Goal: Transaction & Acquisition: Purchase product/service

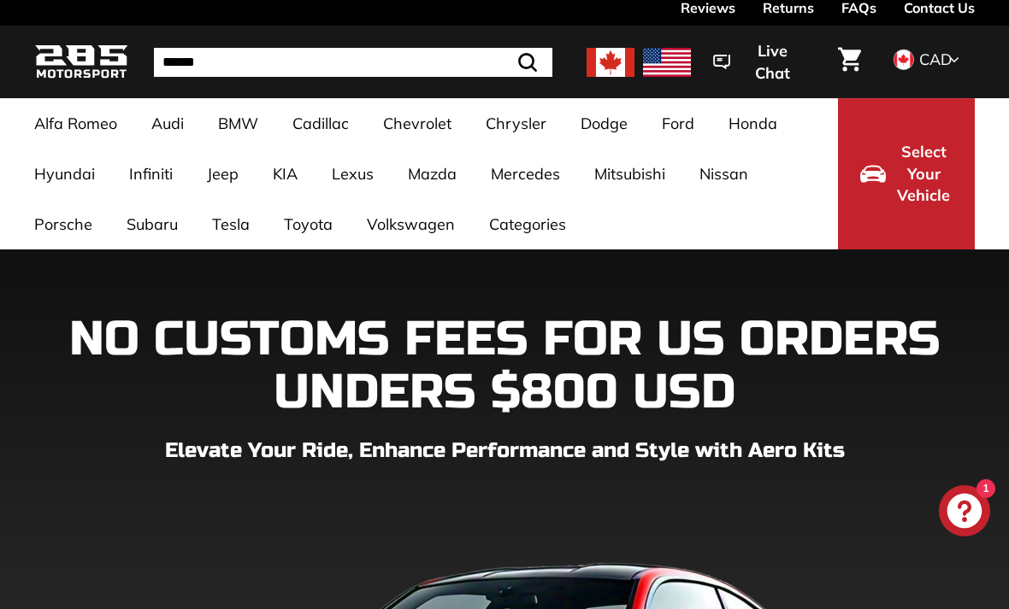
scroll to position [38, 0]
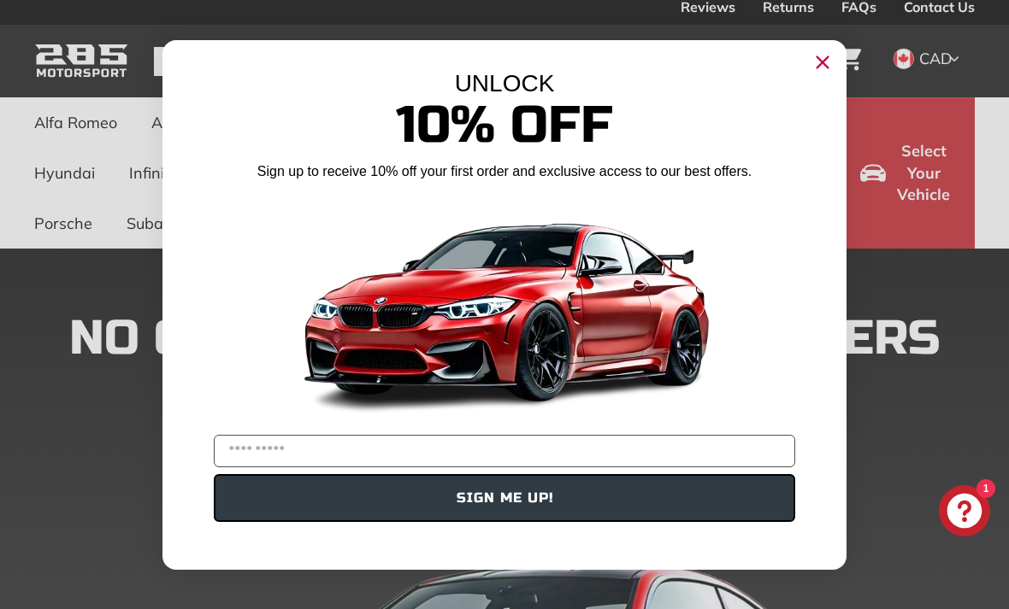
click at [827, 71] on circle "Close dialog" at bounding box center [822, 62] width 26 height 26
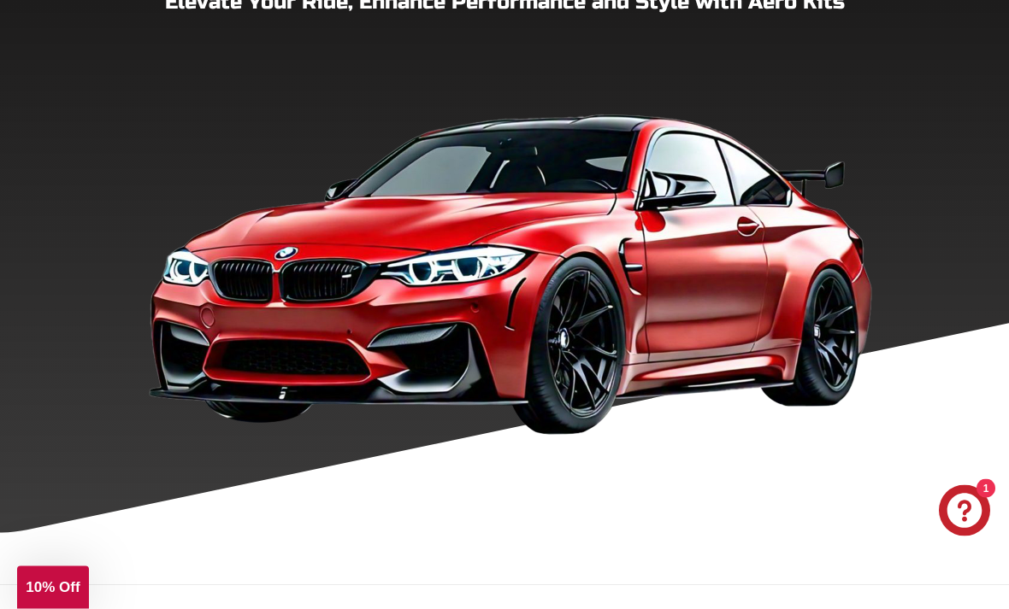
scroll to position [486, 0]
click at [458, 408] on img at bounding box center [504, 258] width 765 height 379
click at [488, 398] on img at bounding box center [504, 258] width 765 height 379
click at [584, 288] on img at bounding box center [504, 258] width 765 height 379
click at [811, 230] on img at bounding box center [504, 258] width 765 height 379
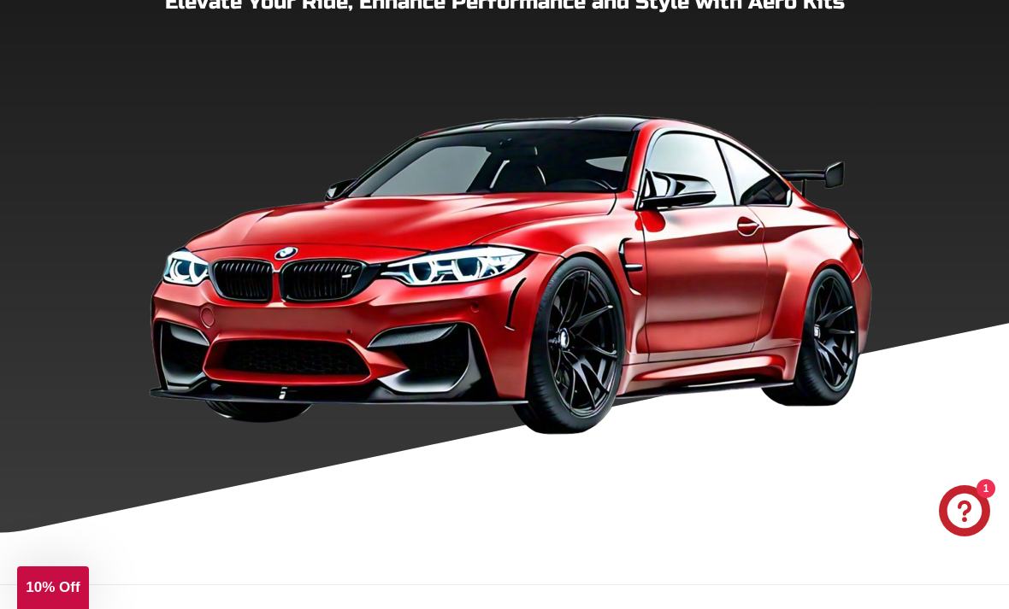
click at [811, 230] on img at bounding box center [504, 258] width 765 height 379
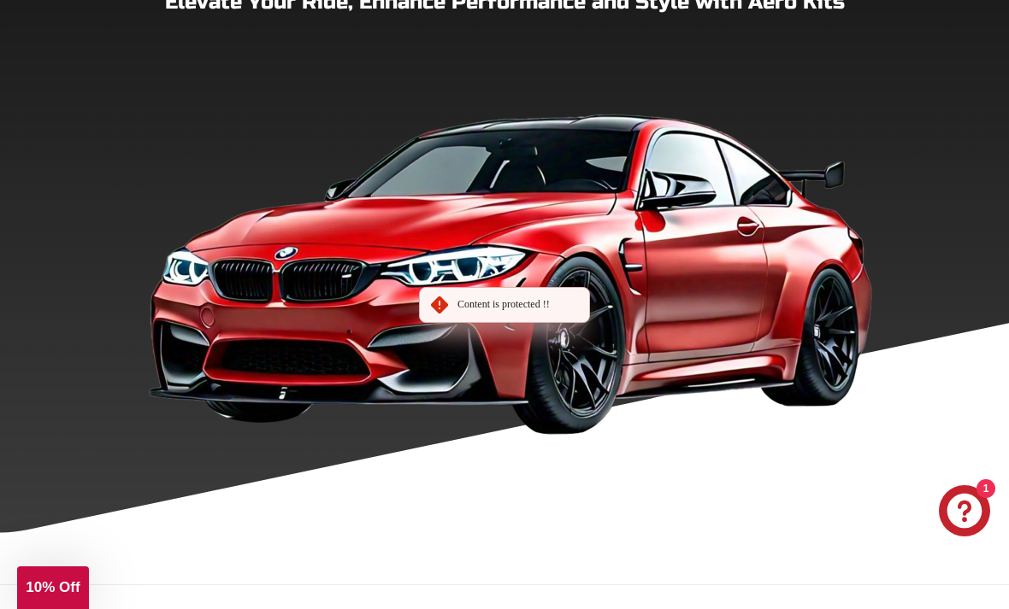
click at [687, 255] on img at bounding box center [504, 258] width 765 height 379
click at [686, 255] on img at bounding box center [504, 258] width 765 height 379
click at [706, 268] on img at bounding box center [504, 258] width 765 height 379
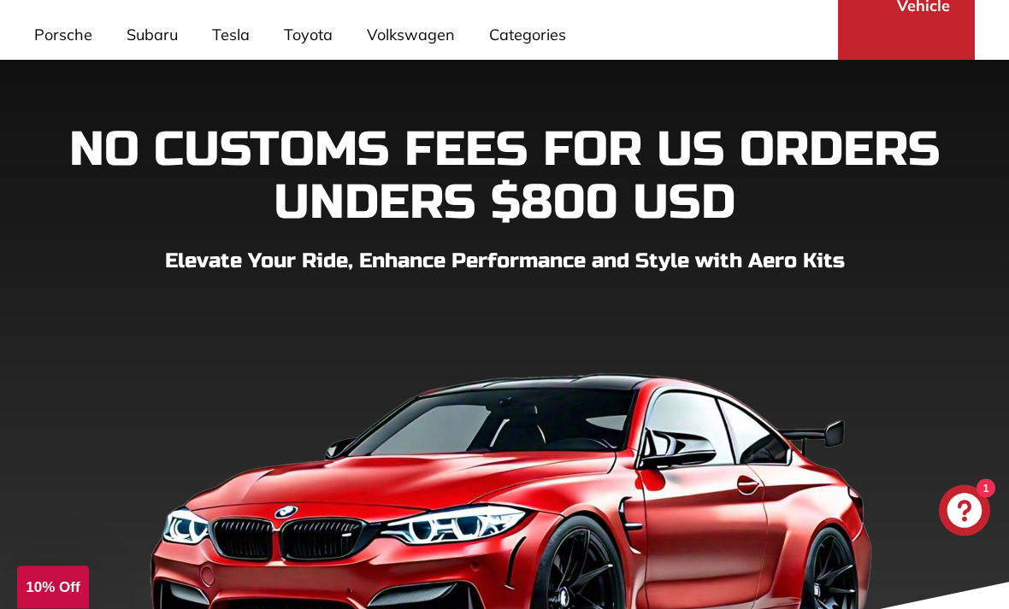
scroll to position [226, 0]
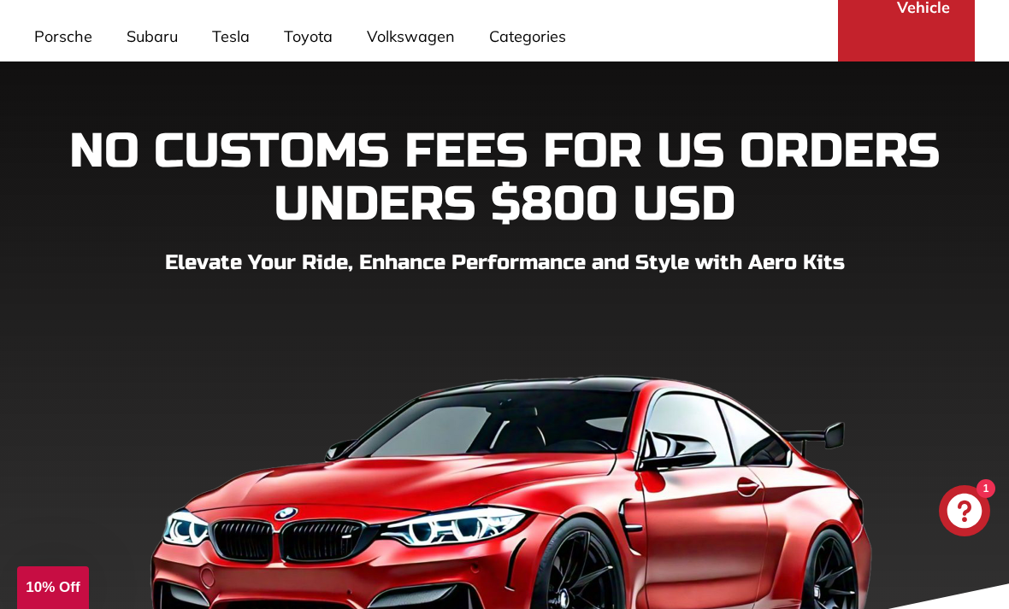
click at [317, 488] on link "3 Series F30 [[DATE]-[DATE]]" at bounding box center [301, 499] width 146 height 48
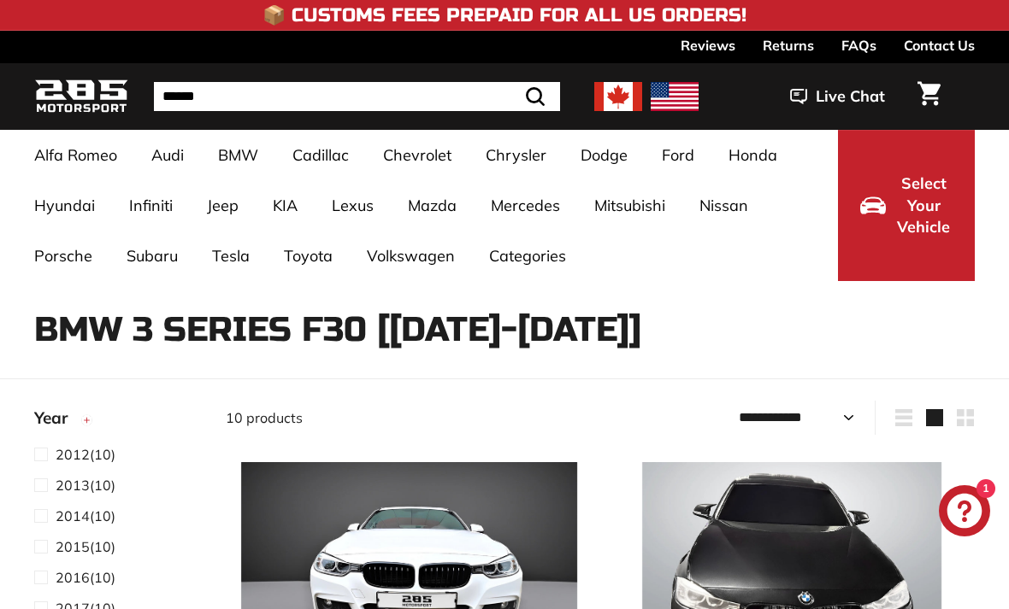
select select "**********"
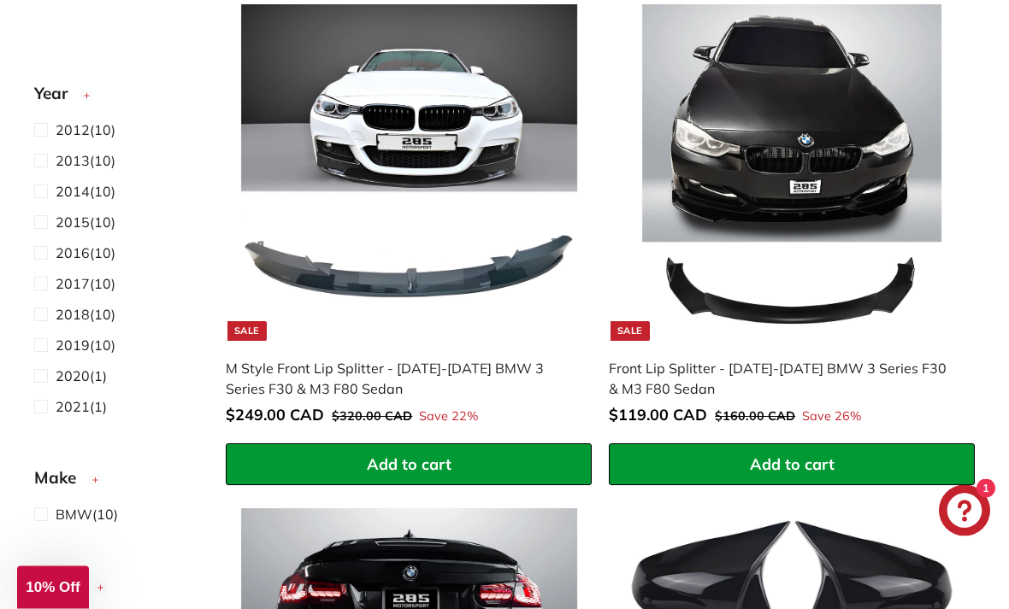
scroll to position [455, 0]
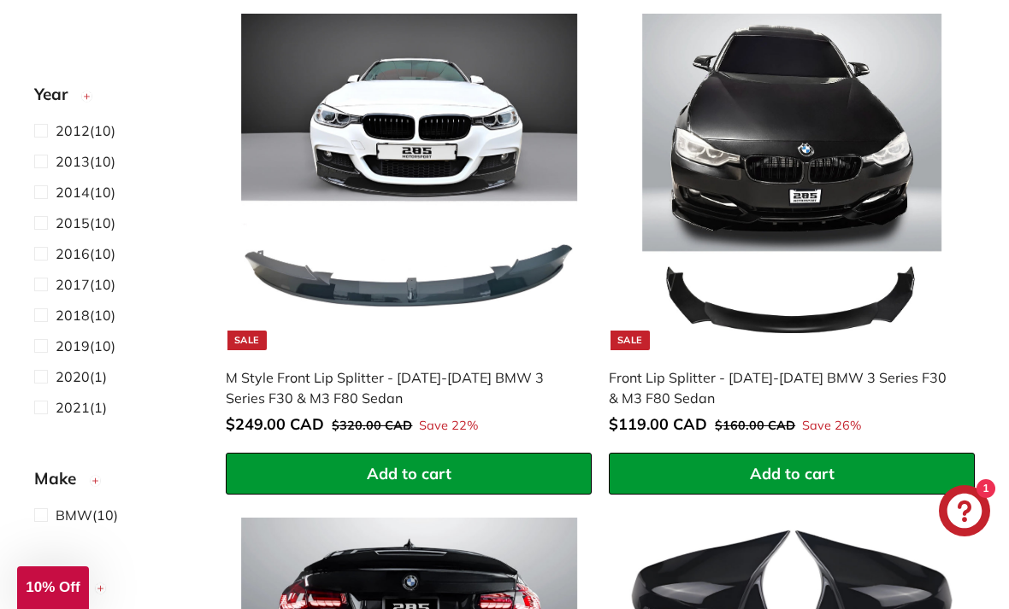
click at [806, 161] on img at bounding box center [791, 182] width 337 height 337
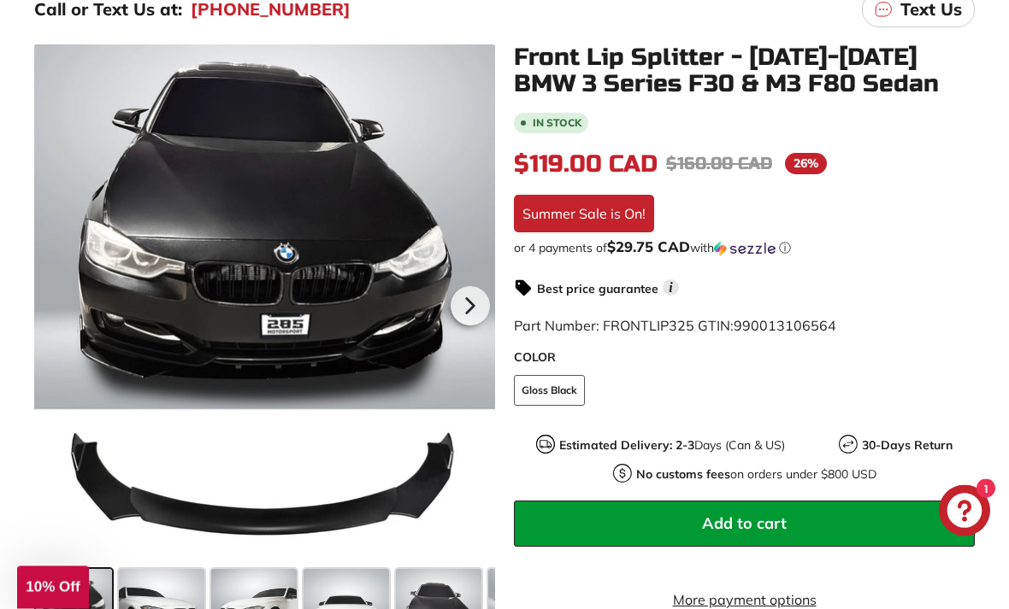
scroll to position [304, 0]
click at [465, 311] on icon at bounding box center [469, 305] width 39 height 39
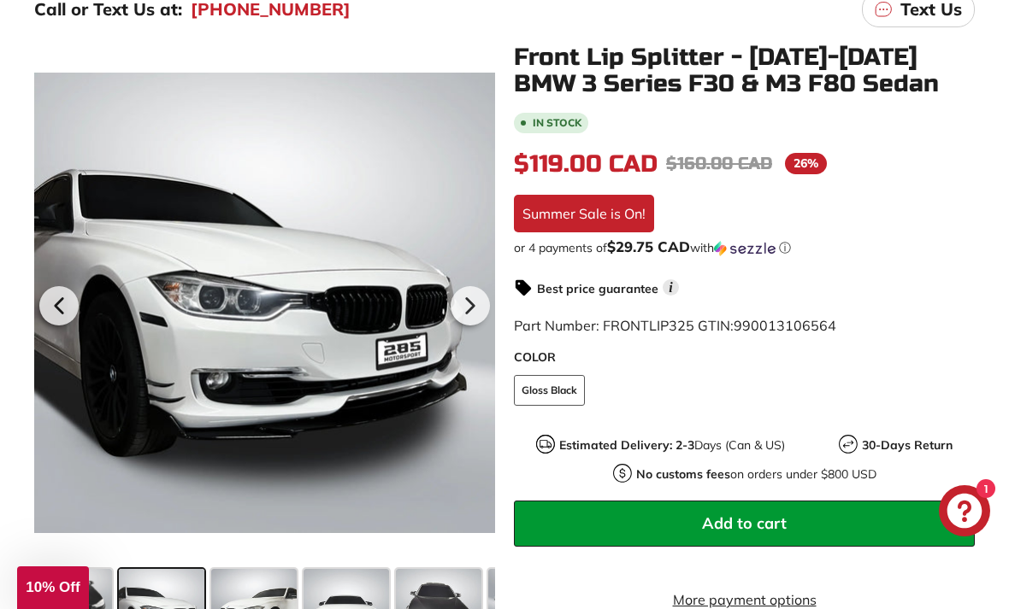
click at [467, 310] on icon at bounding box center [470, 305] width 7 height 15
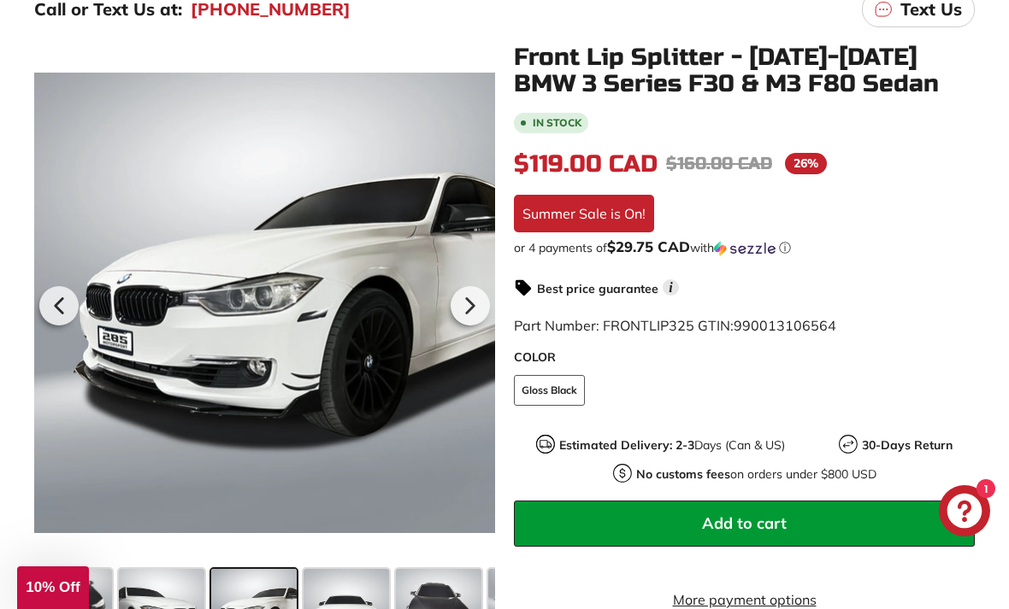
click at [471, 308] on icon at bounding box center [470, 305] width 7 height 15
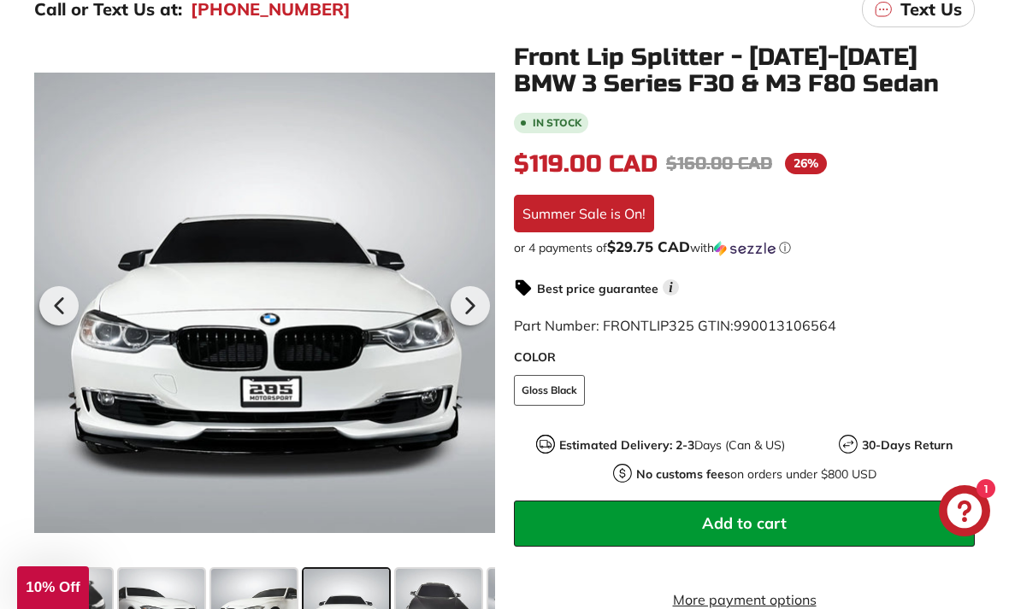
click at [469, 314] on icon at bounding box center [469, 305] width 39 height 39
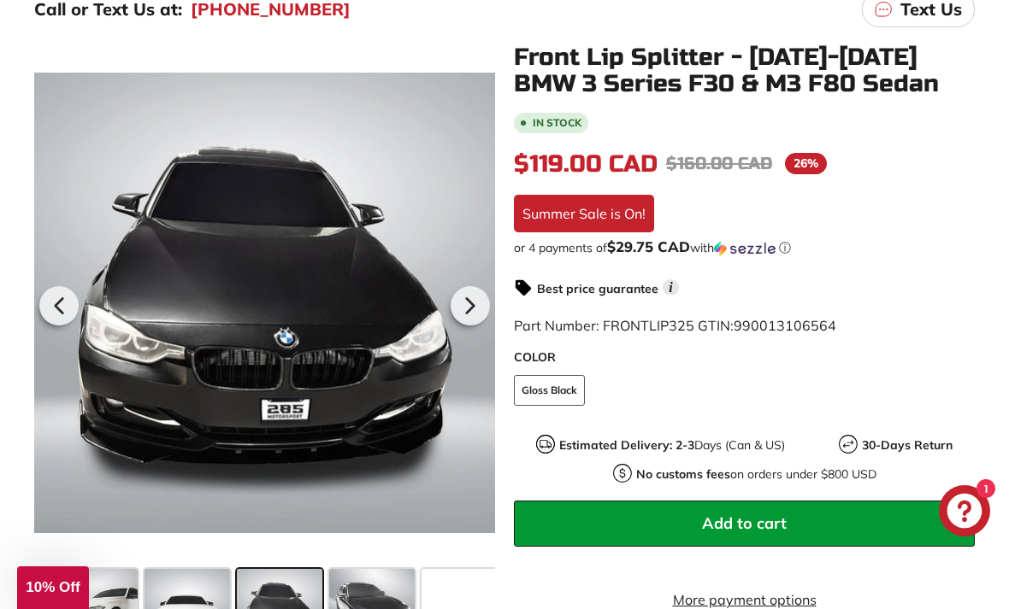
scroll to position [0, 173]
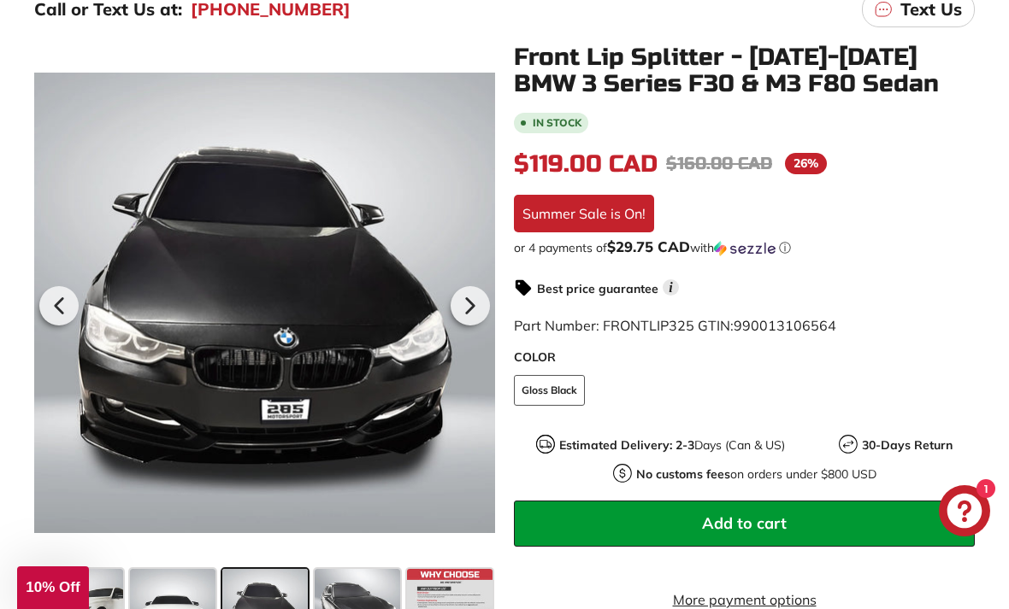
click at [479, 306] on icon at bounding box center [469, 305] width 39 height 39
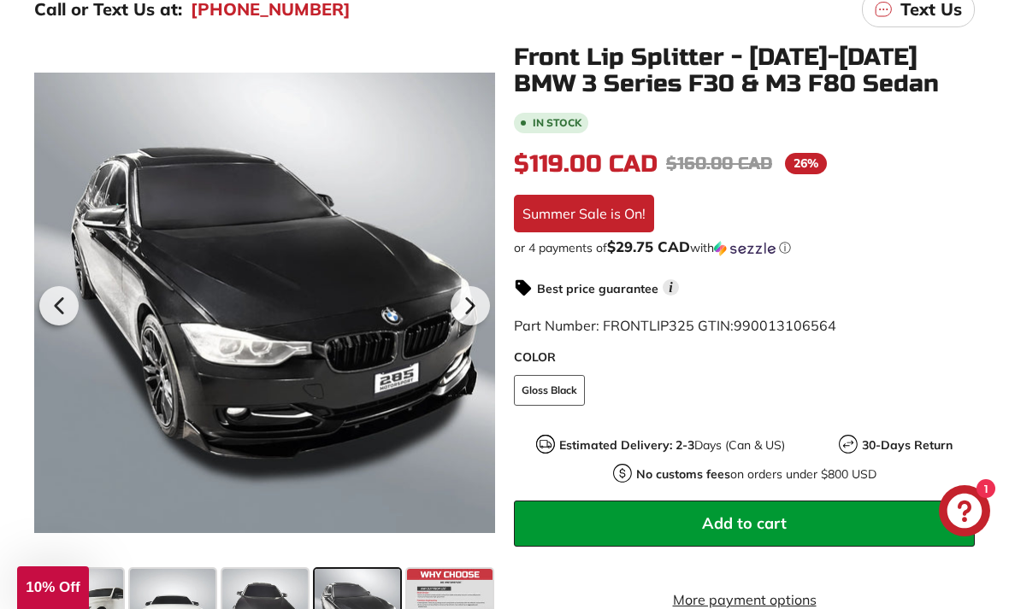
click at [477, 315] on icon at bounding box center [469, 305] width 39 height 39
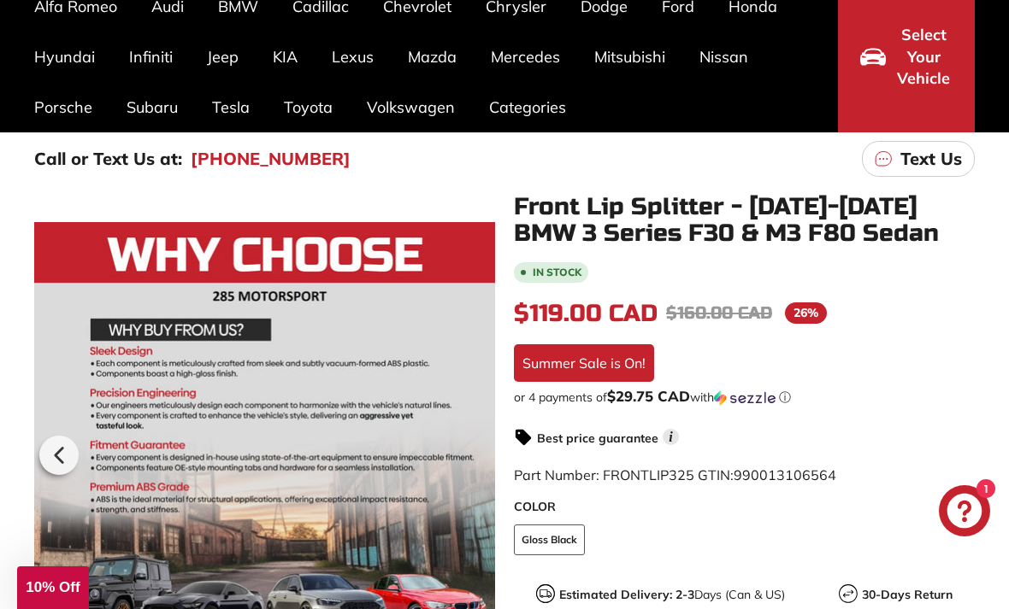
scroll to position [0, 0]
